Goal: Task Accomplishment & Management: Complete application form

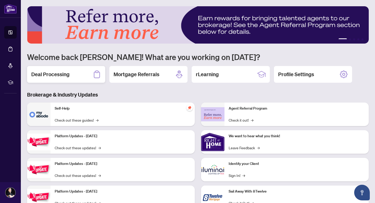
click at [74, 80] on div "Deal Processing" at bounding box center [66, 74] width 78 height 17
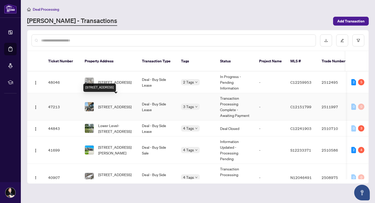
click at [118, 104] on span "[STREET_ADDRESS]" at bounding box center [114, 107] width 33 height 6
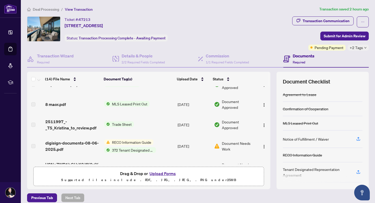
scroll to position [163, 0]
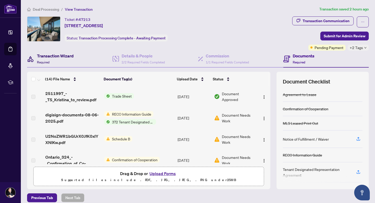
click at [64, 56] on h4 "Transaction Wizard" at bounding box center [55, 56] width 37 height 6
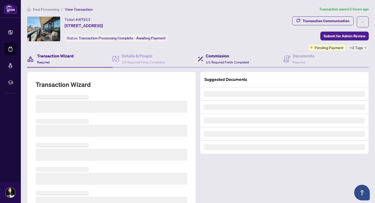
click at [224, 53] on h4 "Commission" at bounding box center [227, 56] width 43 height 6
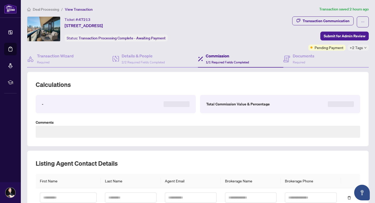
type textarea "**********"
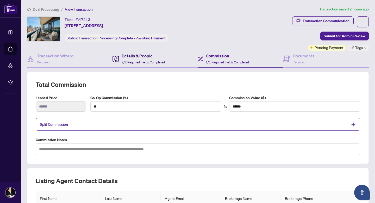
click at [151, 64] on div "Details & People 2/2 Required Fields Completed" at bounding box center [143, 59] width 43 height 12
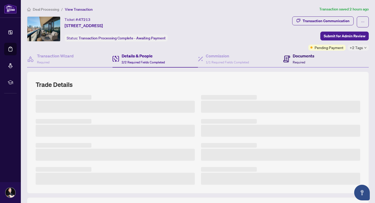
click at [294, 57] on h4 "Documents" at bounding box center [304, 56] width 22 height 6
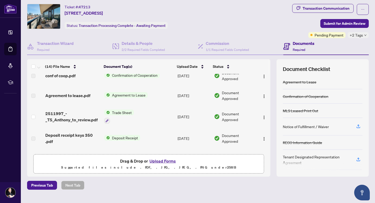
scroll to position [54, 0]
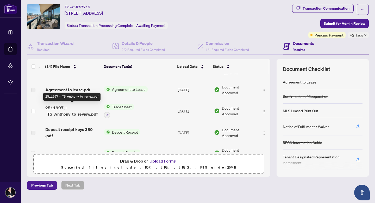
click at [63, 114] on span "2511997_-_TS_Anthony_to_review.pdf" at bounding box center [72, 111] width 55 height 13
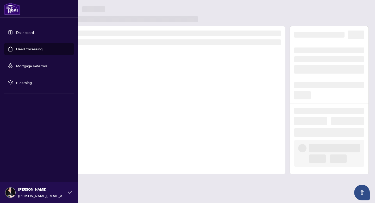
click at [10, 8] on img at bounding box center [12, 9] width 16 height 13
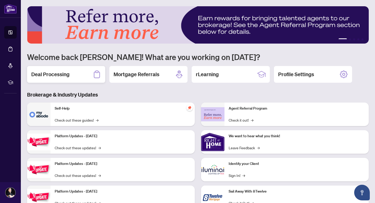
click at [82, 76] on div "Deal Processing" at bounding box center [66, 74] width 78 height 17
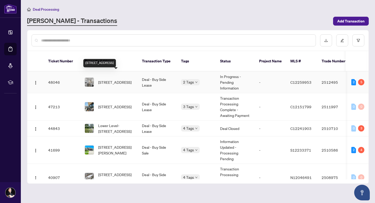
click at [126, 80] on span "[STREET_ADDRESS]" at bounding box center [114, 82] width 33 height 6
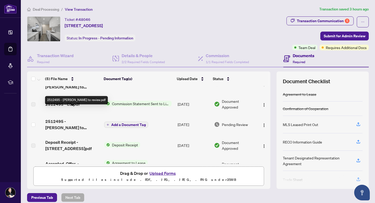
scroll to position [25, 0]
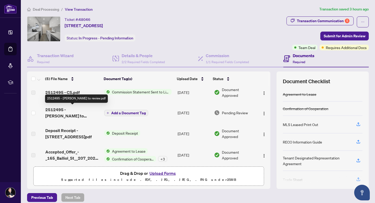
click at [60, 115] on span "2512495 - [PERSON_NAME] to review.pdf" at bounding box center [72, 112] width 55 height 13
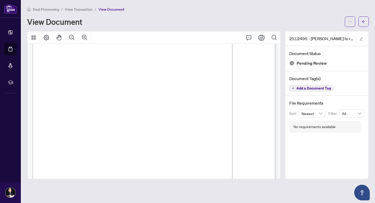
scroll to position [14, 0]
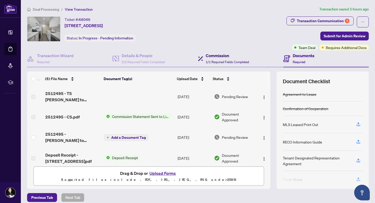
click at [220, 57] on h4 "Commission" at bounding box center [227, 55] width 43 height 6
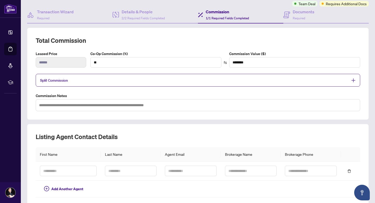
scroll to position [23, 0]
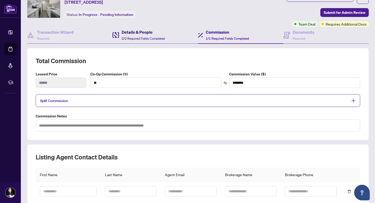
click at [158, 36] on span "2/2 Required Fields Completed" at bounding box center [143, 38] width 43 height 4
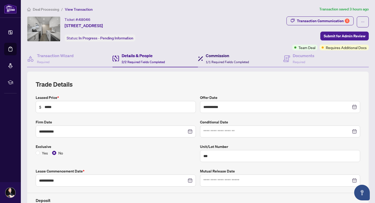
click at [216, 58] on h4 "Commission" at bounding box center [227, 55] width 43 height 6
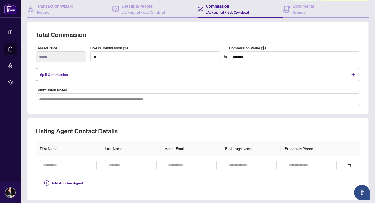
scroll to position [84, 0]
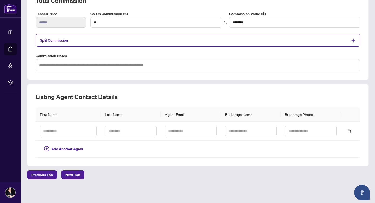
click at [82, 44] on div "Split Commission" at bounding box center [198, 40] width 325 height 13
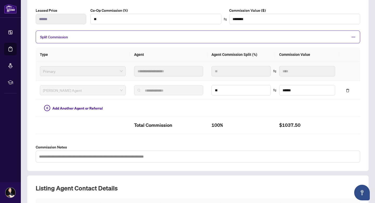
scroll to position [63, 0]
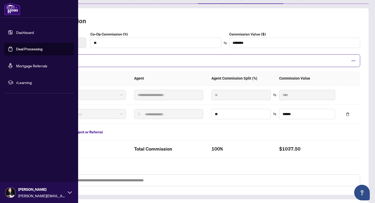
click at [10, 7] on img at bounding box center [12, 9] width 16 height 13
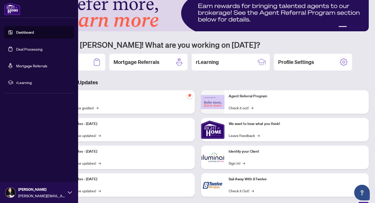
scroll to position [20, 0]
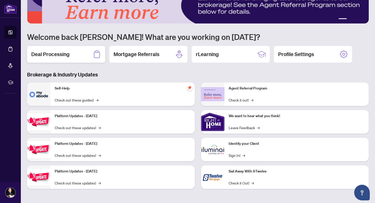
click at [94, 54] on icon at bounding box center [97, 54] width 8 height 8
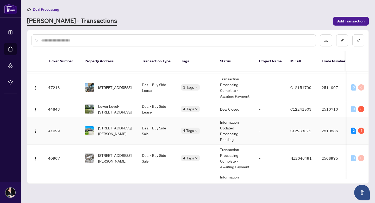
scroll to position [20, 0]
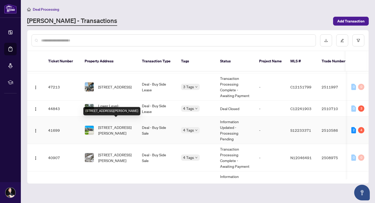
click at [111, 124] on span "[STREET_ADDRESS][PERSON_NAME]" at bounding box center [115, 129] width 35 height 11
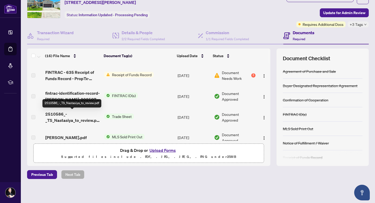
scroll to position [146, 0]
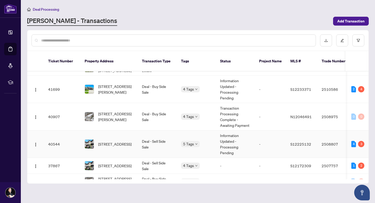
scroll to position [63, 0]
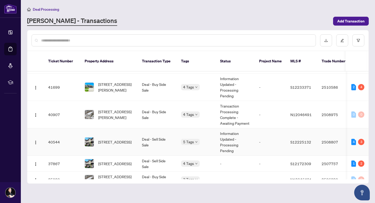
click at [109, 142] on td "[STREET_ADDRESS]" at bounding box center [109, 141] width 57 height 27
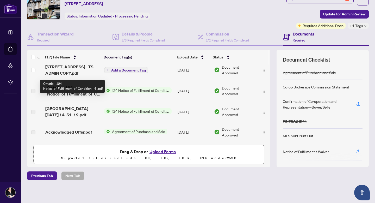
scroll to position [23, 0]
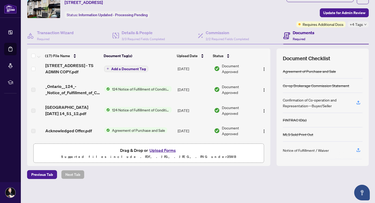
click at [15, 8] on img at bounding box center [10, 9] width 13 height 10
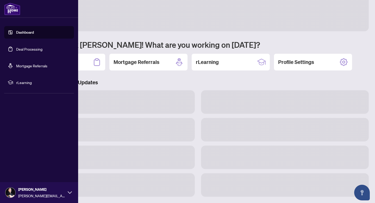
scroll to position [12, 0]
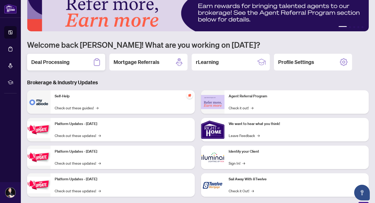
click at [62, 70] on div "Deal Processing" at bounding box center [66, 62] width 78 height 17
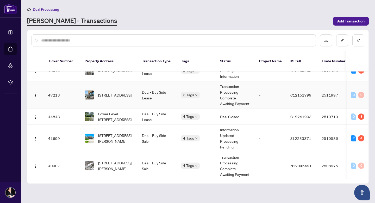
scroll to position [14, 0]
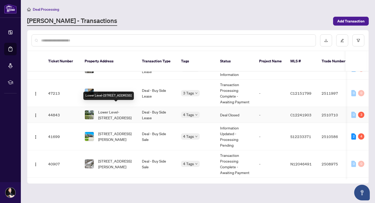
click at [103, 110] on span "Lower Level-[STREET_ADDRESS]" at bounding box center [115, 114] width 35 height 11
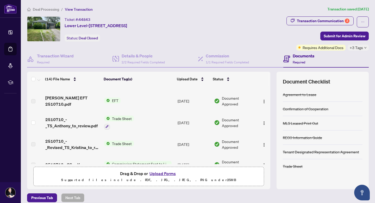
scroll to position [9, 0]
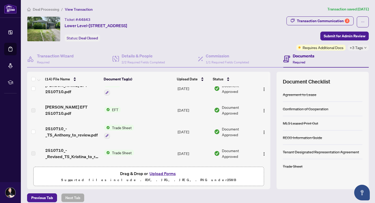
click at [89, 87] on span "[PERSON_NAME] EFT 2510710.pdf" at bounding box center [72, 88] width 55 height 13
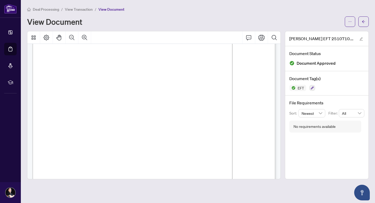
scroll to position [44, 0]
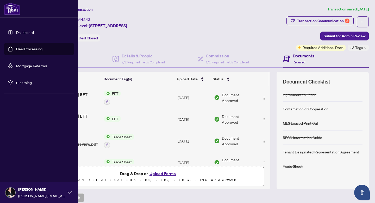
click at [12, 6] on img at bounding box center [12, 9] width 16 height 13
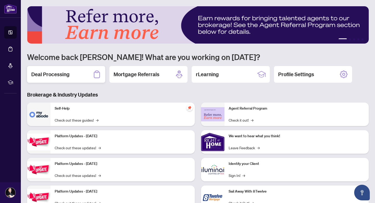
click at [83, 76] on div "Deal Processing" at bounding box center [66, 74] width 78 height 17
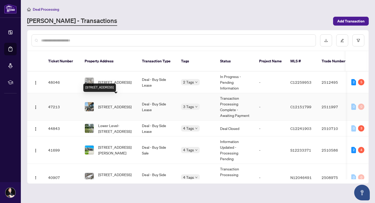
click at [106, 104] on span "[STREET_ADDRESS]" at bounding box center [114, 107] width 33 height 6
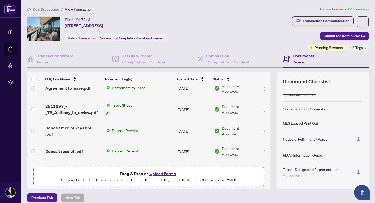
scroll to position [67, 0]
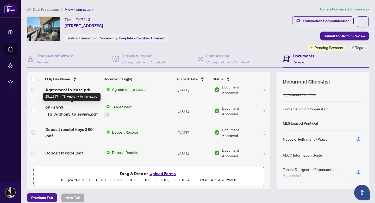
click at [74, 113] on span "2511997_-_TS_Anthony_to_review.pdf" at bounding box center [72, 111] width 55 height 13
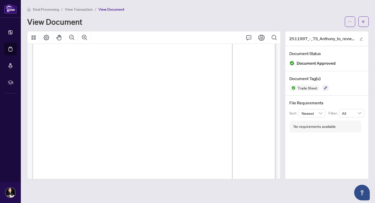
scroll to position [58, 0]
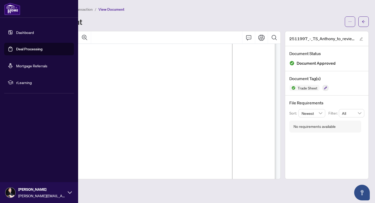
click at [12, 8] on img at bounding box center [12, 9] width 16 height 13
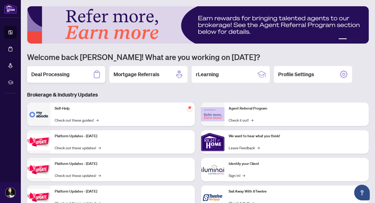
click at [83, 69] on div "Deal Processing" at bounding box center [66, 74] width 78 height 17
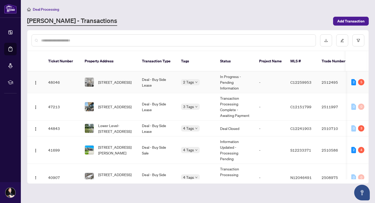
click at [59, 79] on td "48046" at bounding box center [62, 82] width 36 height 22
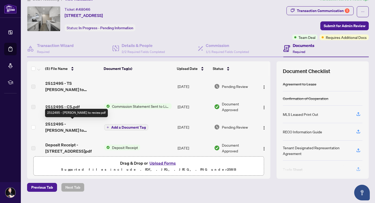
click at [73, 122] on span "2512495 - [PERSON_NAME] to review.pdf" at bounding box center [72, 127] width 55 height 13
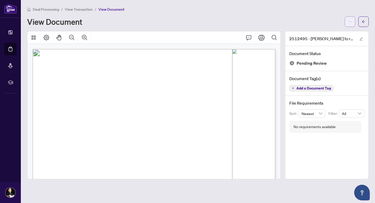
click at [350, 20] on icon "ellipsis" at bounding box center [351, 22] width 4 height 4
click at [316, 34] on span "Download" at bounding box center [332, 33] width 40 height 6
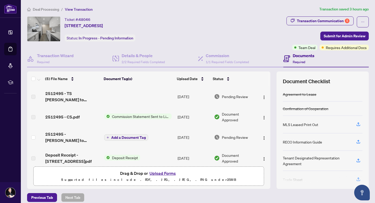
click at [160, 172] on button "Upload Forms" at bounding box center [162, 173] width 29 height 7
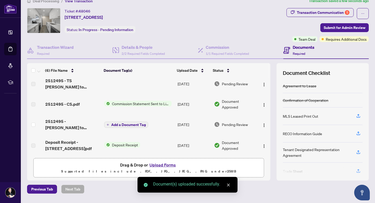
scroll to position [49, 0]
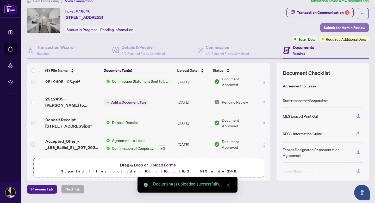
click at [325, 29] on span "Submit for Admin Review" at bounding box center [345, 27] width 42 height 8
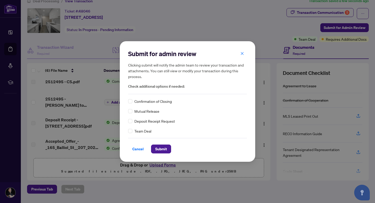
click at [137, 132] on span "Team Deal" at bounding box center [143, 131] width 17 height 6
click at [132, 130] on div "Team Deal" at bounding box center [187, 131] width 119 height 6
click at [163, 149] on span "Submit" at bounding box center [161, 149] width 12 height 8
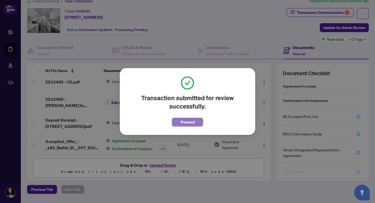
click at [187, 119] on span "Proceed" at bounding box center [188, 122] width 14 height 8
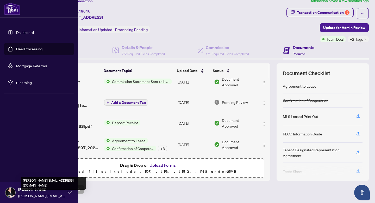
click at [52, 194] on span "[PERSON_NAME][EMAIL_ADDRESS][DOMAIN_NAME]" at bounding box center [41, 196] width 47 height 6
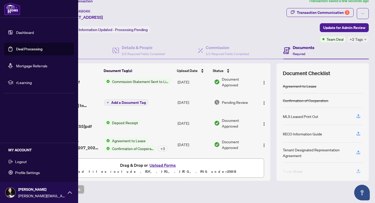
click at [22, 159] on span "Logout" at bounding box center [21, 161] width 12 height 8
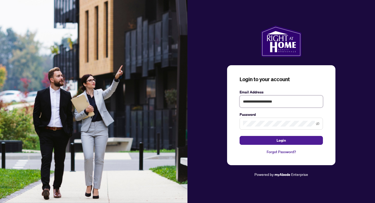
click at [259, 100] on input "**********" at bounding box center [281, 101] width 83 height 12
type input "**********"
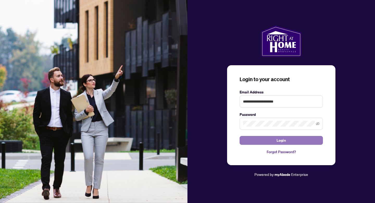
click at [277, 140] on span "Login" at bounding box center [281, 140] width 9 height 8
